Goal: Task Accomplishment & Management: Use online tool/utility

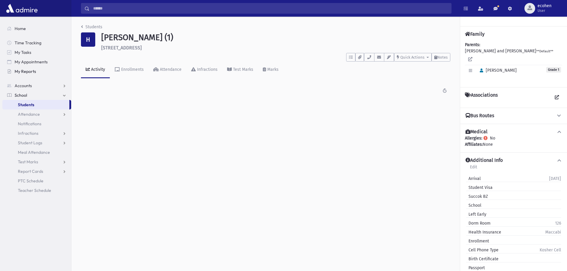
click at [31, 71] on span "My Reports" at bounding box center [25, 71] width 21 height 5
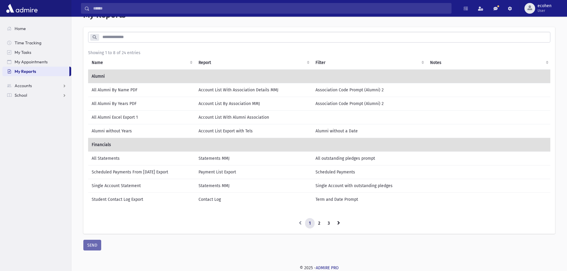
scroll to position [23, 0]
click at [326, 222] on link "3" at bounding box center [329, 223] width 10 height 11
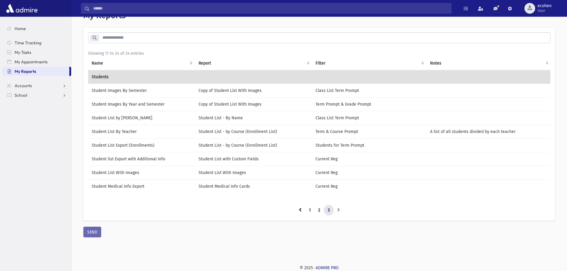
click at [122, 162] on td "Student list Export with Additional Info" at bounding box center [141, 159] width 107 height 14
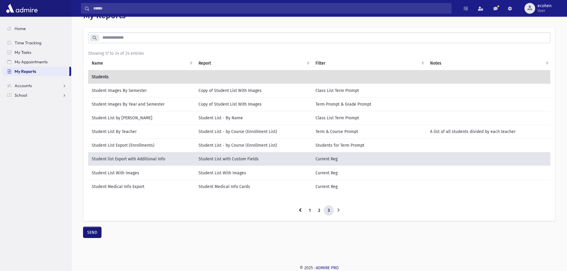
click at [95, 238] on button "SEND" at bounding box center [92, 232] width 18 height 11
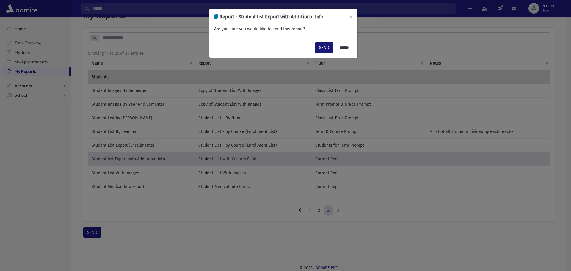
click at [322, 49] on button "SEND" at bounding box center [324, 47] width 18 height 11
